Goal: Answer question/provide support: Answer question/provide support

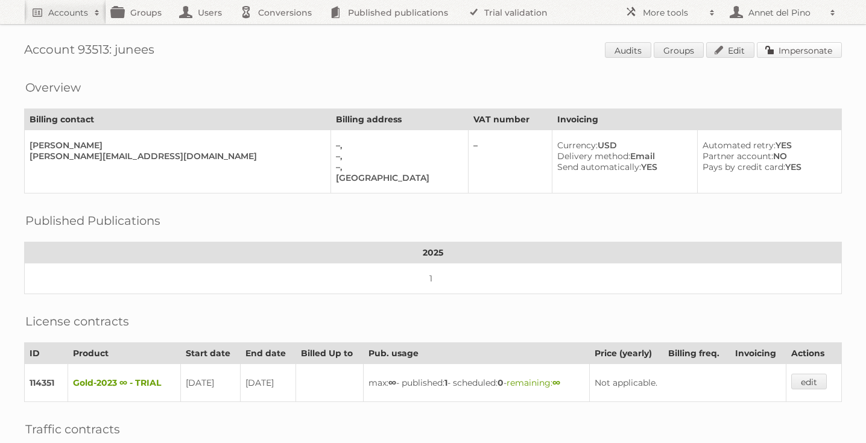
click at [805, 47] on link "Impersonate" at bounding box center [799, 50] width 85 height 16
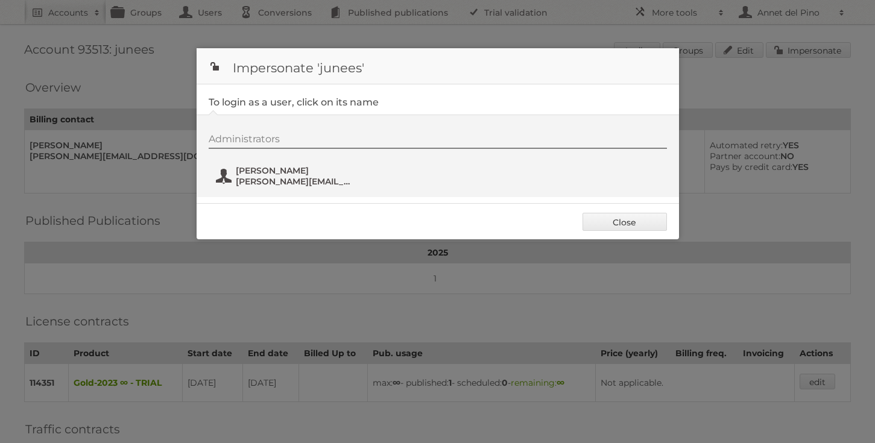
click at [256, 188] on button "rachel solomon rachel@junees.com" at bounding box center [286, 176] width 142 height 24
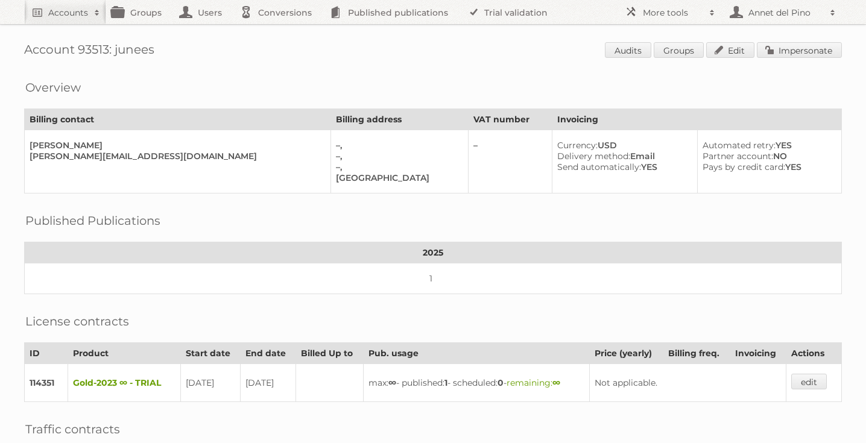
click at [83, 25] on div "Account 93513: junees Audits Groups Edit Impersonate Overview Billing contact B…" at bounding box center [433, 324] width 866 height 648
click at [83, 22] on link "Accounts" at bounding box center [65, 12] width 82 height 24
paste input"] "[EMAIL_ADDRESS][DOMAIN_NAME]"
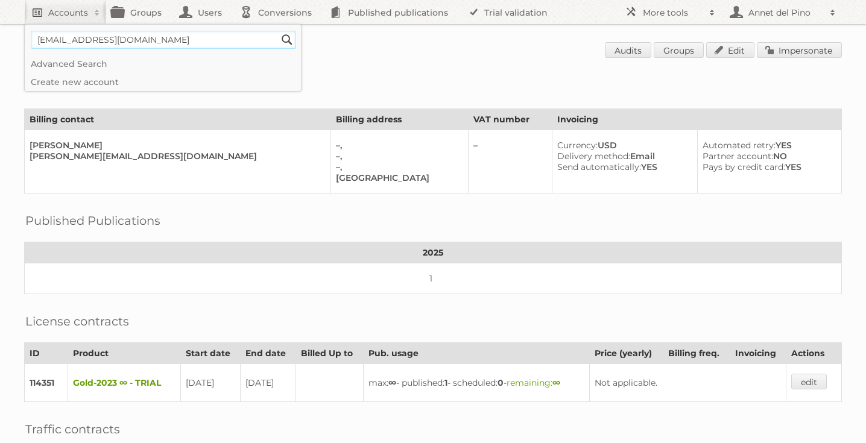
type input"] "[EMAIL_ADDRESS][DOMAIN_NAME]"
click at [278, 31] on input "Search" at bounding box center [287, 40] width 18 height 18
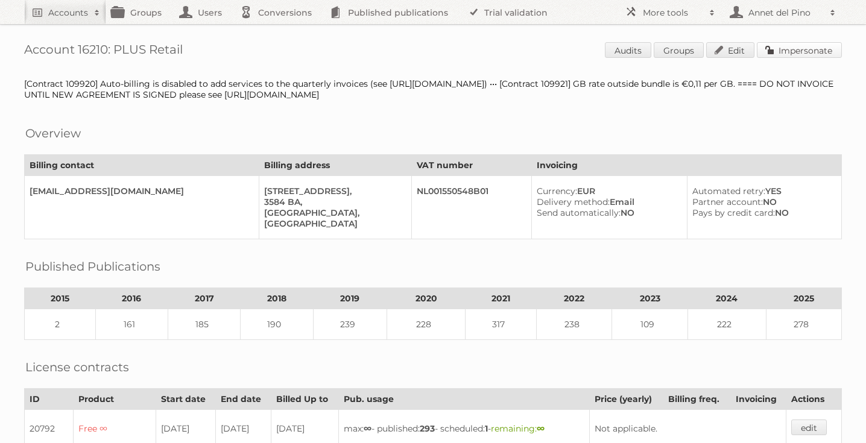
click at [787, 54] on link "Impersonate" at bounding box center [799, 50] width 85 height 16
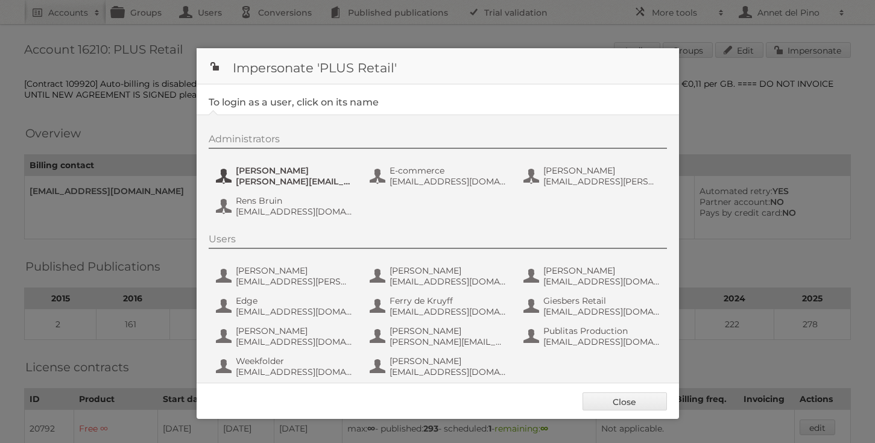
click at [251, 174] on span "Chantal Koolhout" at bounding box center [294, 170] width 117 height 11
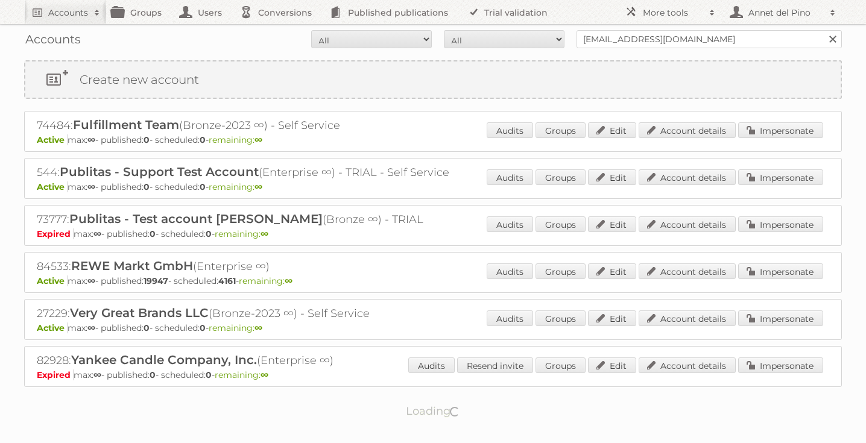
click at [119, 233] on p "Expired max: ∞ - published: 0 - scheduled: 0 - remaining: ∞" at bounding box center [433, 234] width 793 height 11
click at [369, 15] on link "Published publications" at bounding box center [392, 12] width 136 height 24
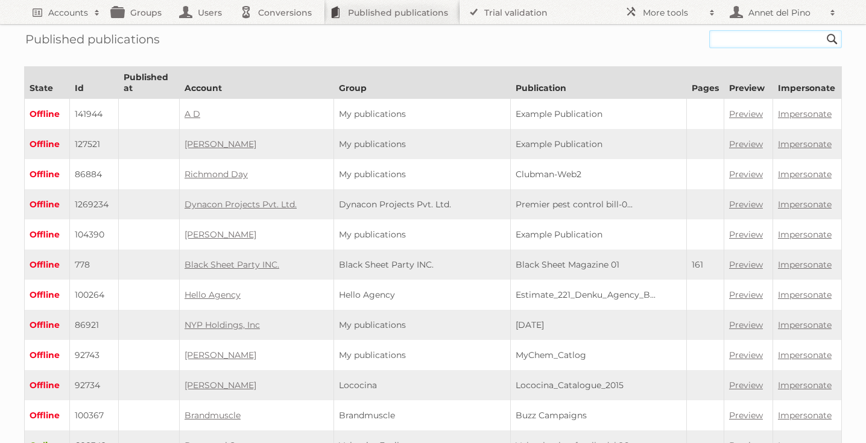
click at [736, 39] on input "text" at bounding box center [775, 39] width 133 height 18
paste input "plus-week-34-2025-v1"
type input "plus-week-34-2025-v1"
click at [823, 30] on input "Search" at bounding box center [832, 39] width 18 height 18
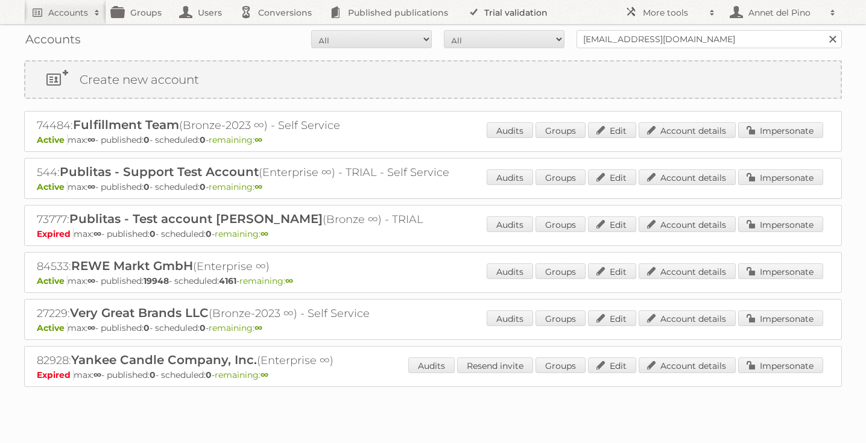
click at [493, 14] on link "Trial validation" at bounding box center [510, 12] width 100 height 24
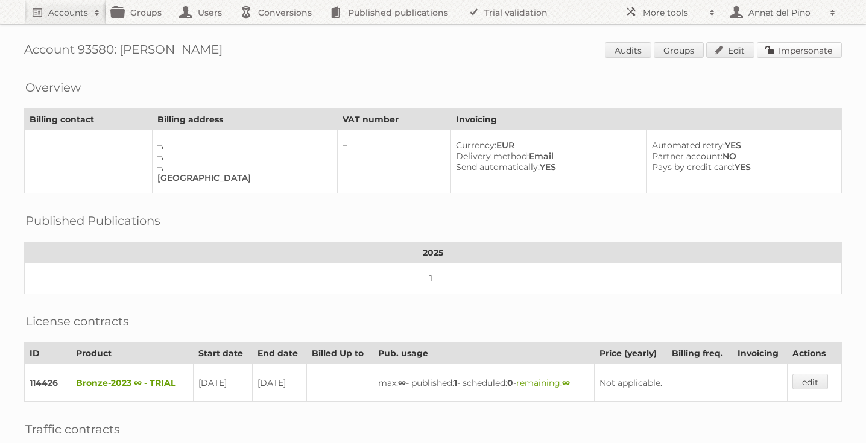
click at [789, 44] on link "Impersonate" at bounding box center [799, 50] width 85 height 16
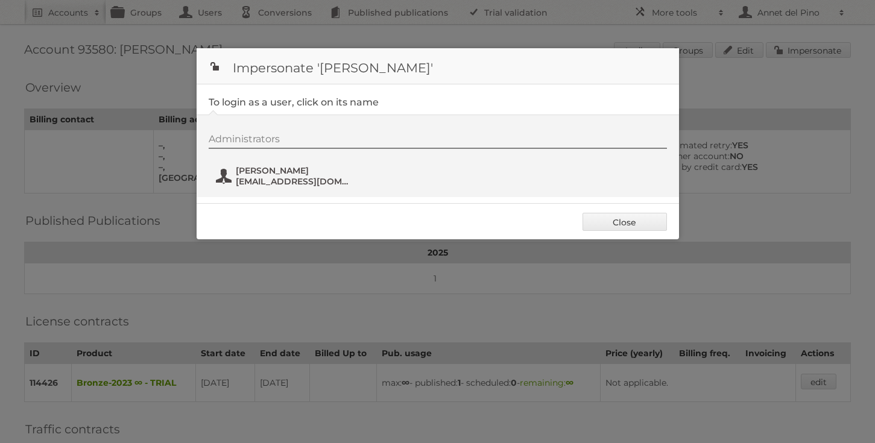
click at [233, 183] on button "Marque Gomez Garcia gokowo6921@fursee.com" at bounding box center [286, 176] width 142 height 24
